Goal: Task Accomplishment & Management: Use online tool/utility

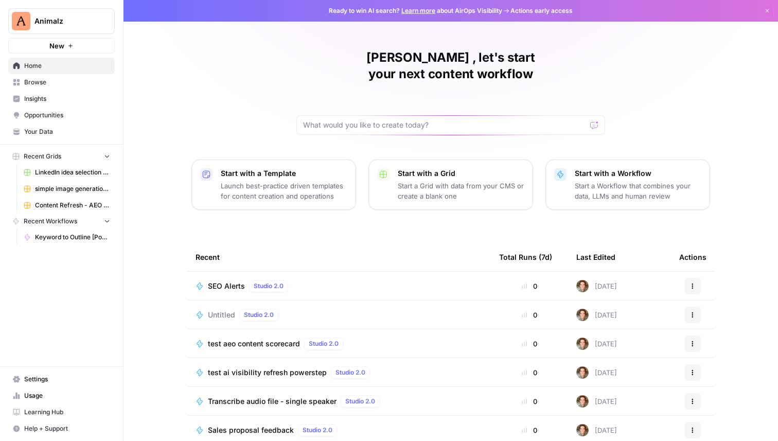
click at [30, 79] on span "Browse" at bounding box center [67, 82] width 86 height 9
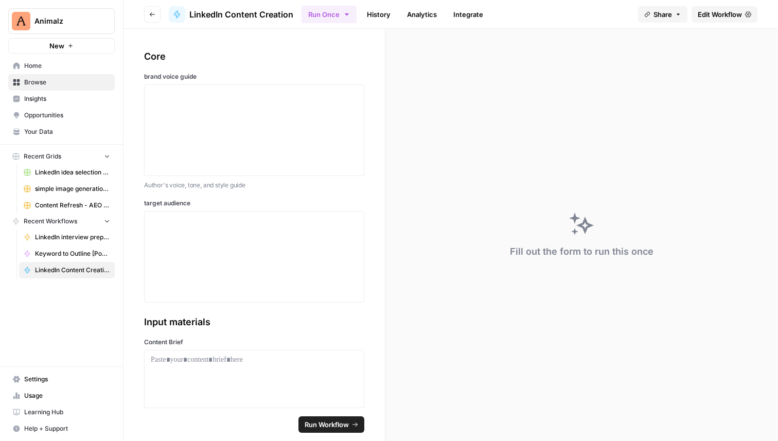
click at [704, 13] on span "Edit Workflow" at bounding box center [719, 14] width 44 height 10
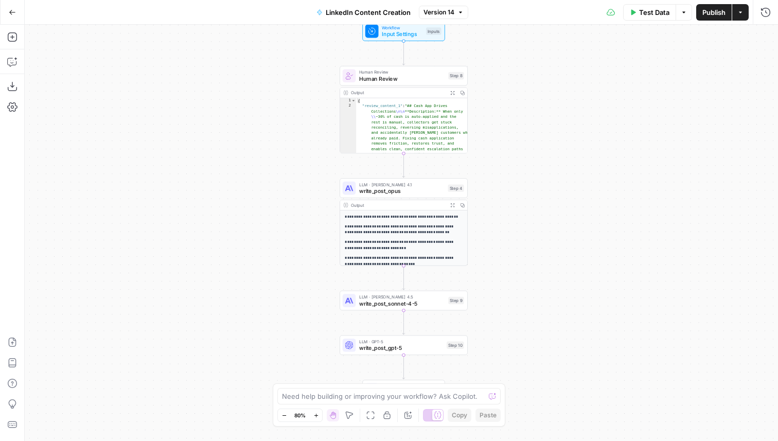
click at [651, 15] on span "Test Data" at bounding box center [654, 12] width 30 height 10
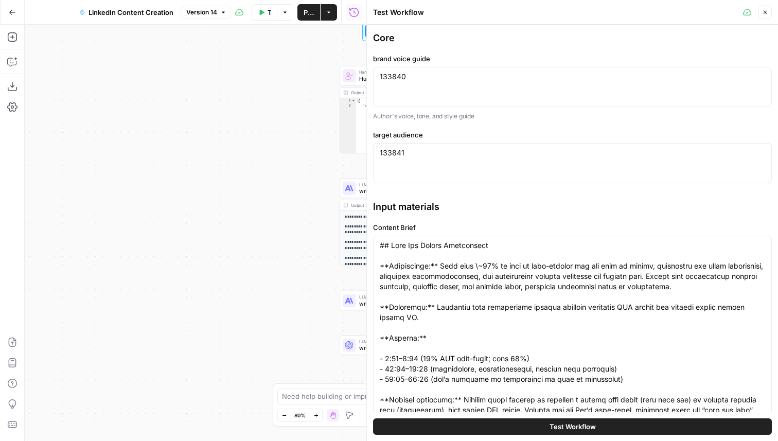
scroll to position [269, 0]
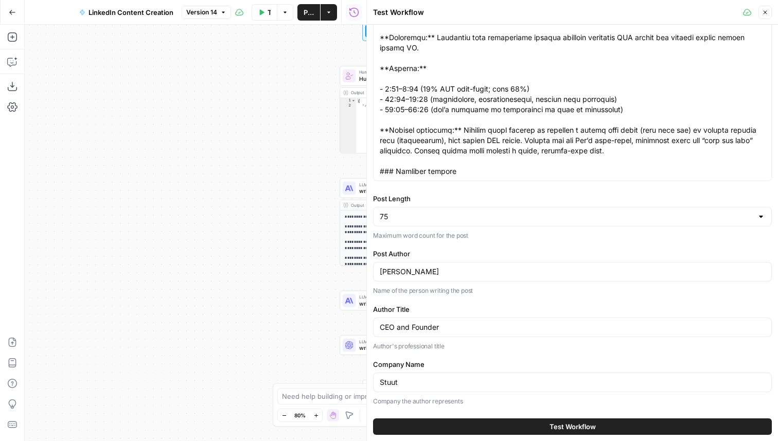
click at [536, 426] on button "Test Workflow" at bounding box center [572, 426] width 399 height 16
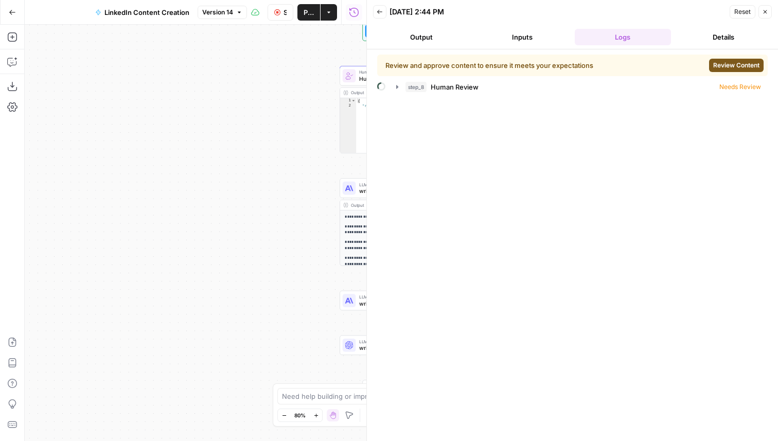
click at [765, 10] on icon "button" at bounding box center [765, 12] width 6 height 6
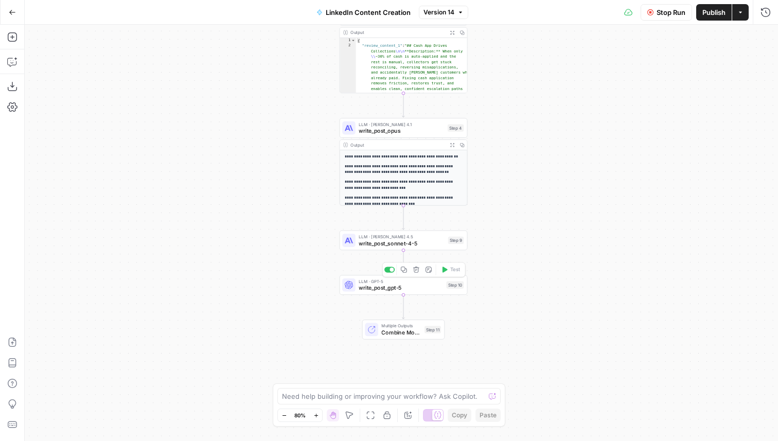
click at [367, 250] on div "Workflow Input Settings Inputs Human Review Human Review Step 8 Output Expand O…" at bounding box center [401, 233] width 753 height 416
click at [366, 246] on span "write_post_sonnet-4-5" at bounding box center [401, 243] width 86 height 8
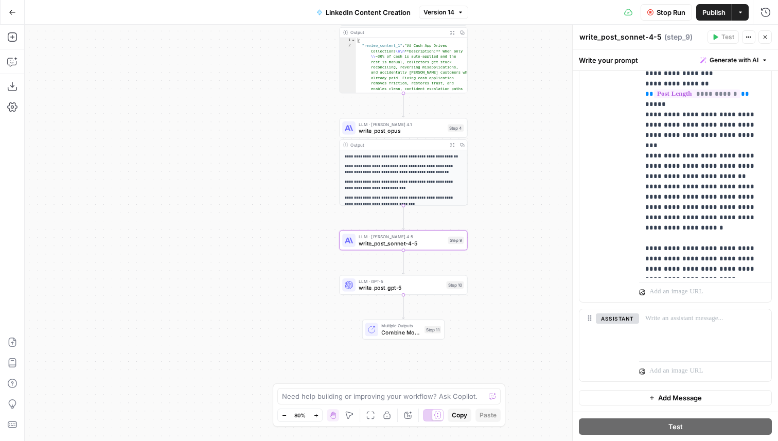
click at [763, 39] on icon "button" at bounding box center [765, 37] width 6 height 6
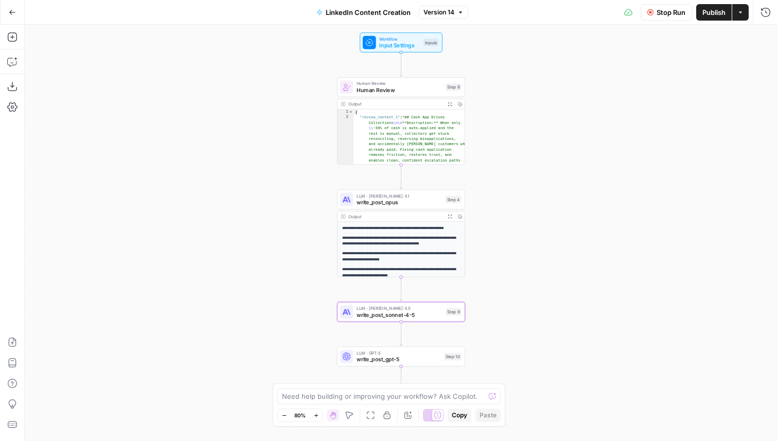
type textarea "**********"
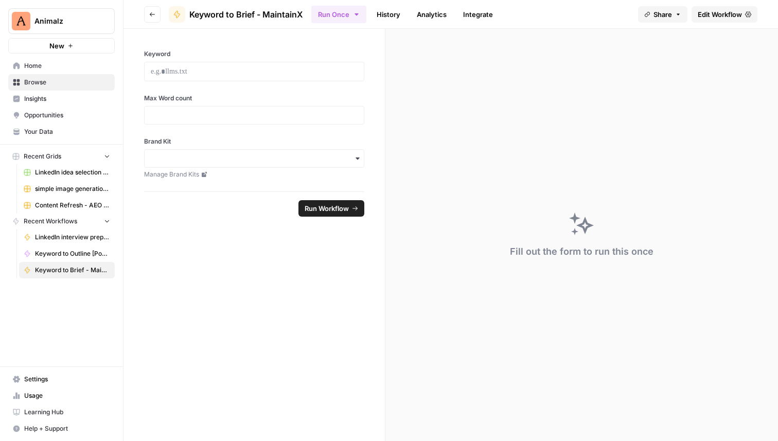
click at [697, 14] on span "Edit Workflow" at bounding box center [719, 14] width 44 height 10
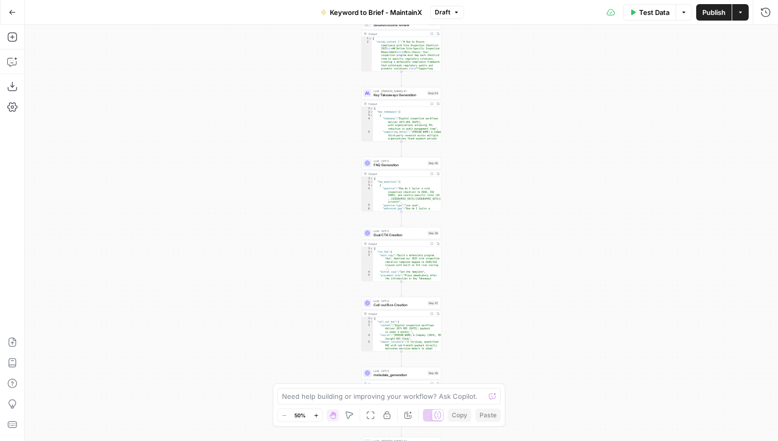
click at [646, 19] on button "Test Data" at bounding box center [649, 12] width 53 height 16
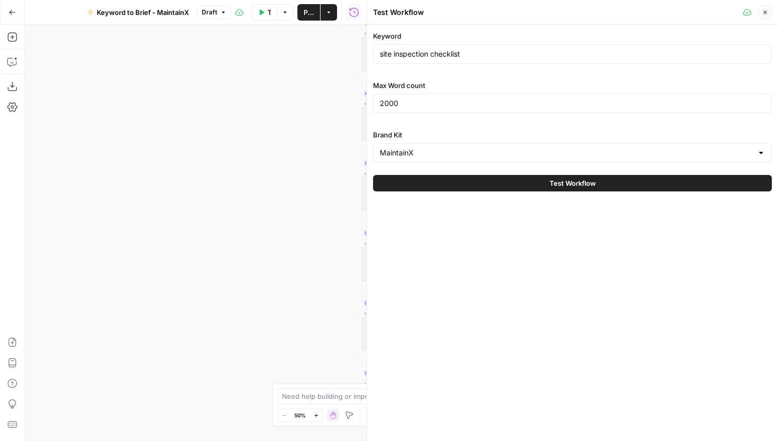
click at [528, 185] on button "Test Workflow" at bounding box center [572, 183] width 399 height 16
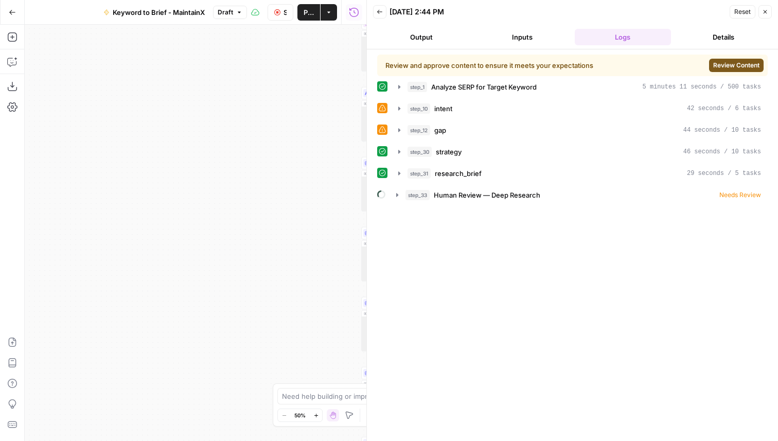
click at [475, 204] on div "Review and approve content to ensure it meets your expectations Review Content …" at bounding box center [572, 245] width 390 height 381
click at [467, 197] on span "Human Review — Deep Research" at bounding box center [486, 195] width 106 height 10
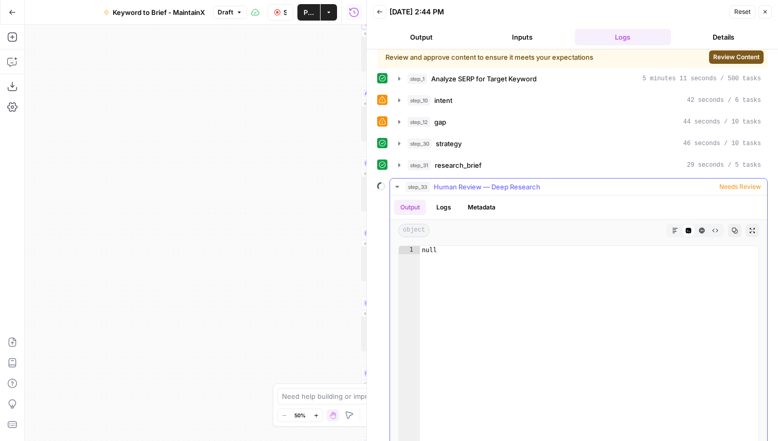
scroll to position [26, 0]
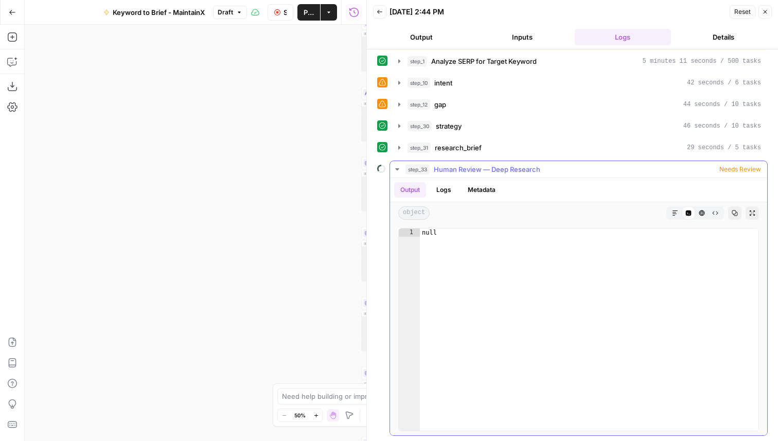
click at [440, 191] on button "Logs" at bounding box center [443, 189] width 27 height 15
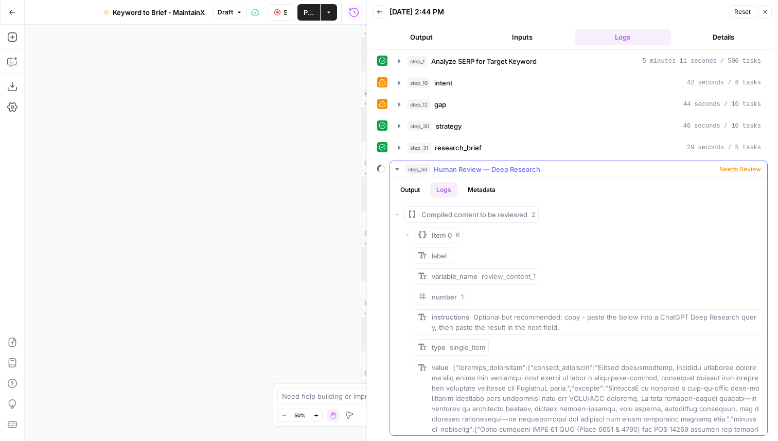
click at [410, 191] on button "Output" at bounding box center [410, 189] width 32 height 15
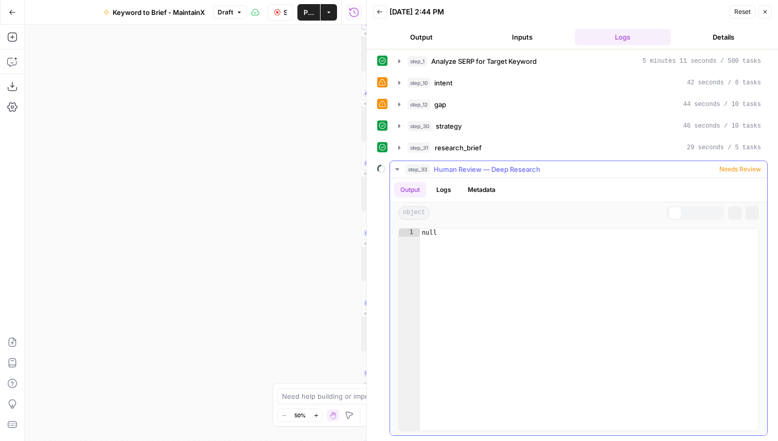
scroll to position [0, 0]
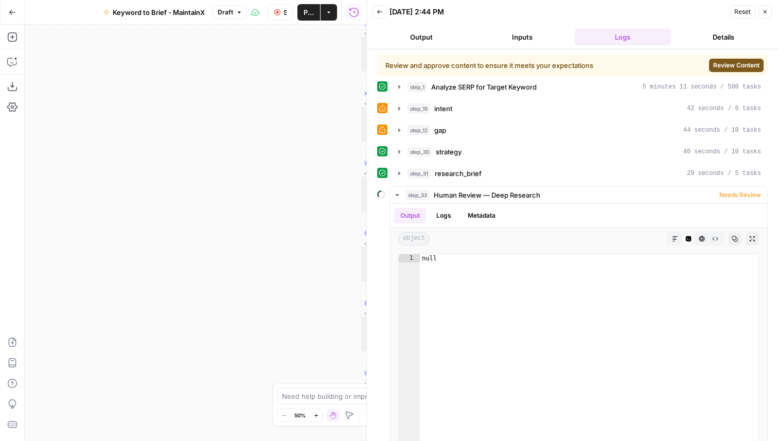
click at [767, 13] on icon "button" at bounding box center [765, 12] width 6 height 6
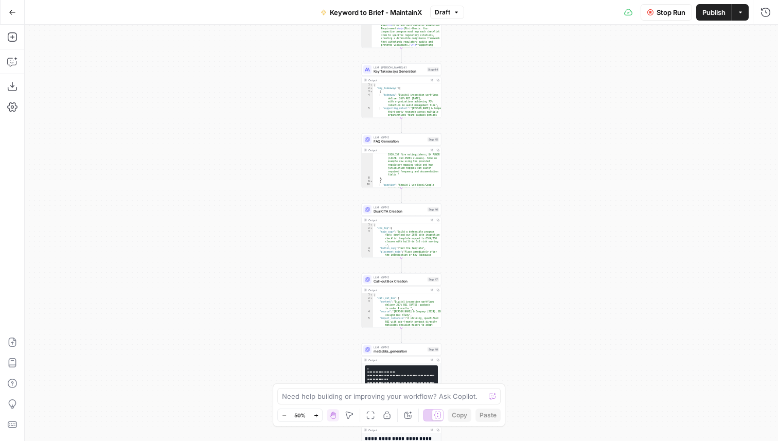
scroll to position [80, 0]
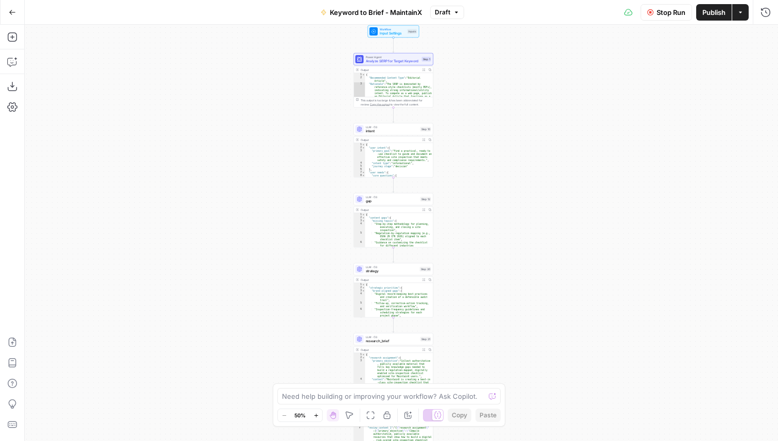
scroll to position [80, 0]
